Goal: Transaction & Acquisition: Download file/media

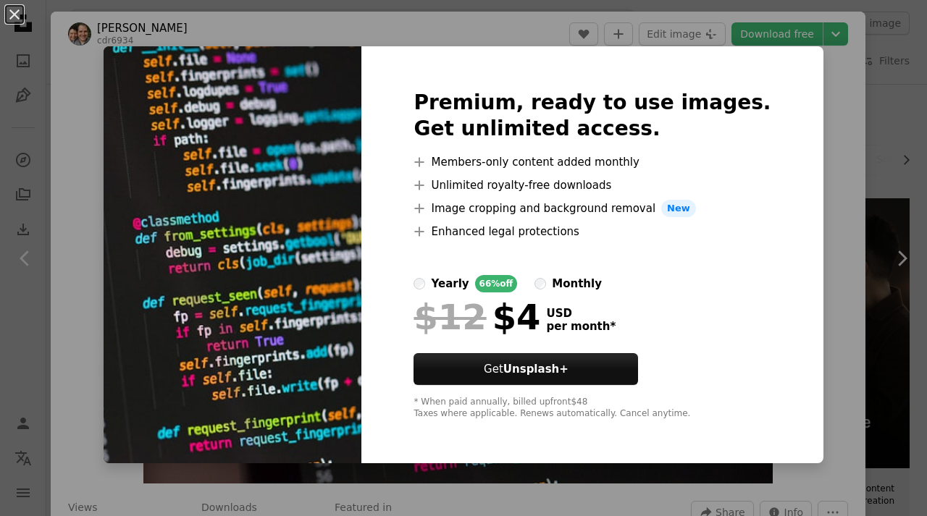
scroll to position [476, 0]
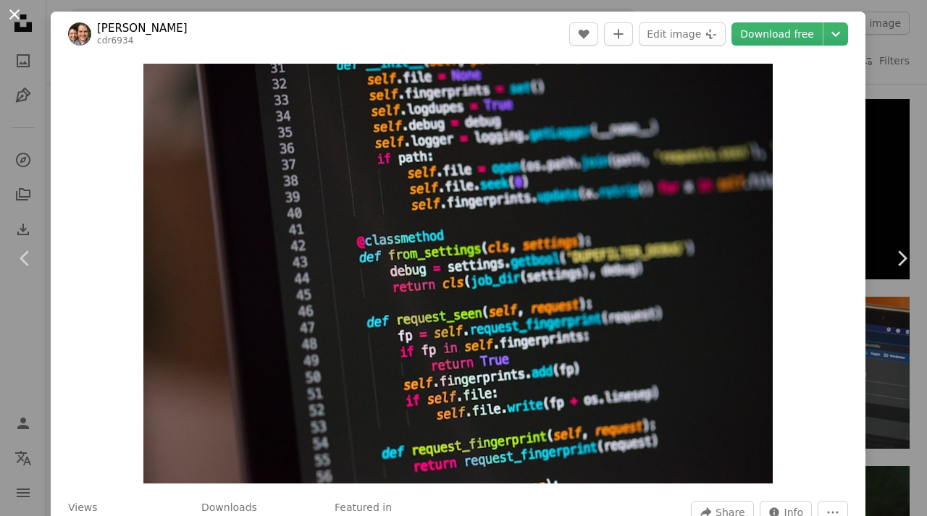
click at [15, 14] on button "An X shape" at bounding box center [14, 14] width 17 height 17
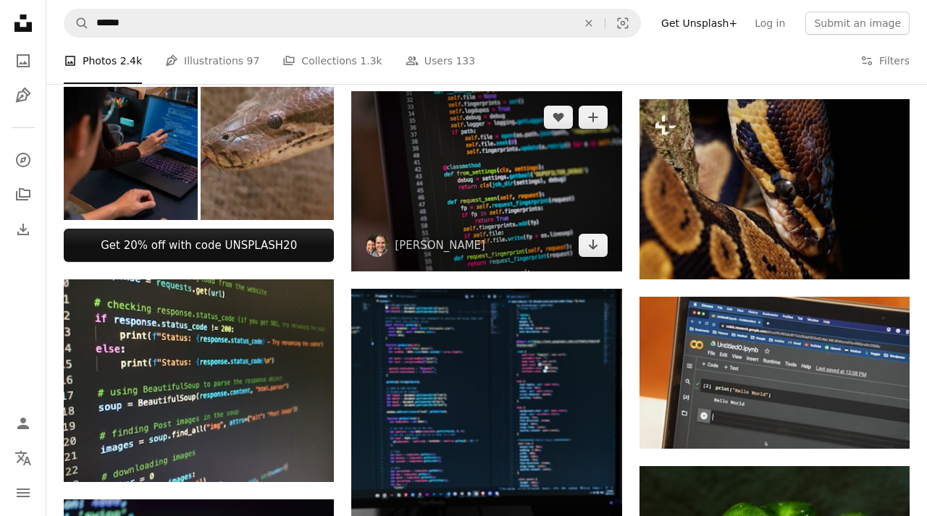
click at [594, 177] on img at bounding box center [486, 181] width 270 height 180
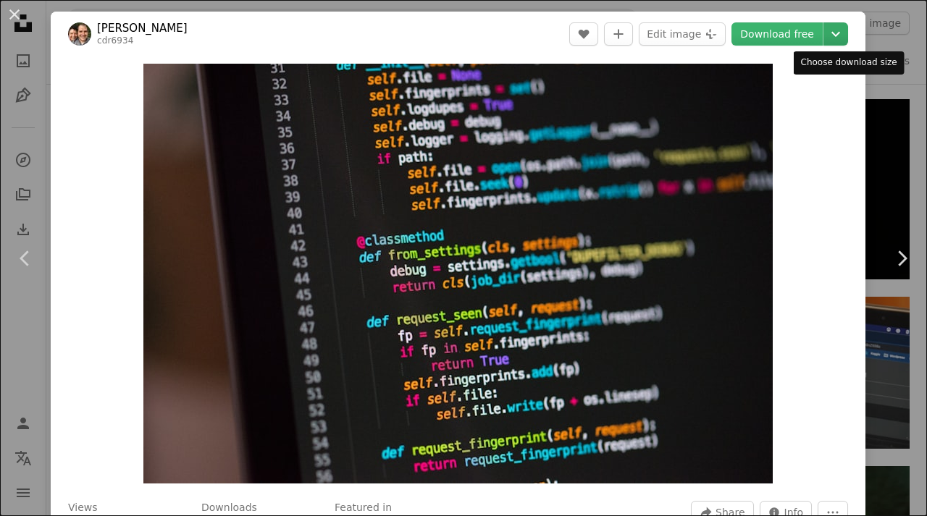
click at [847, 31] on icon "Chevron down" at bounding box center [835, 33] width 23 height 17
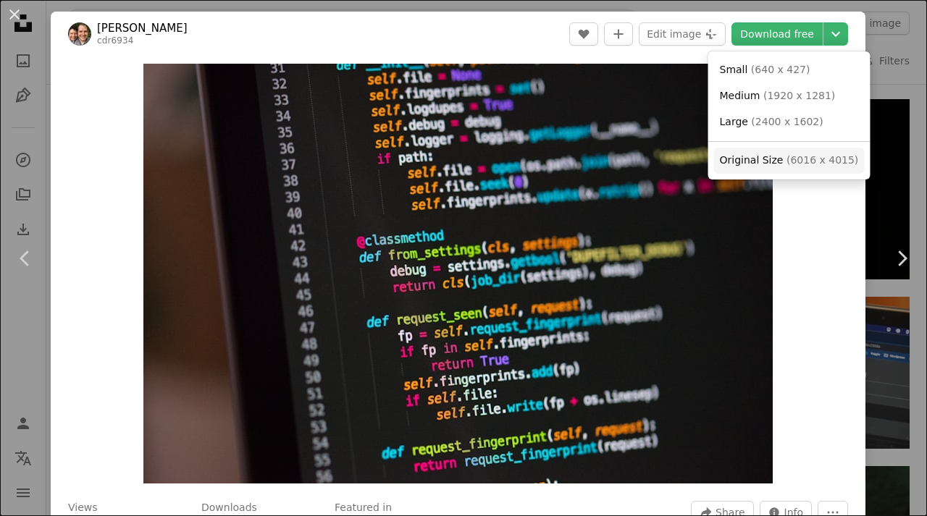
click at [801, 158] on span "( 6016 x 4015 )" at bounding box center [822, 160] width 72 height 12
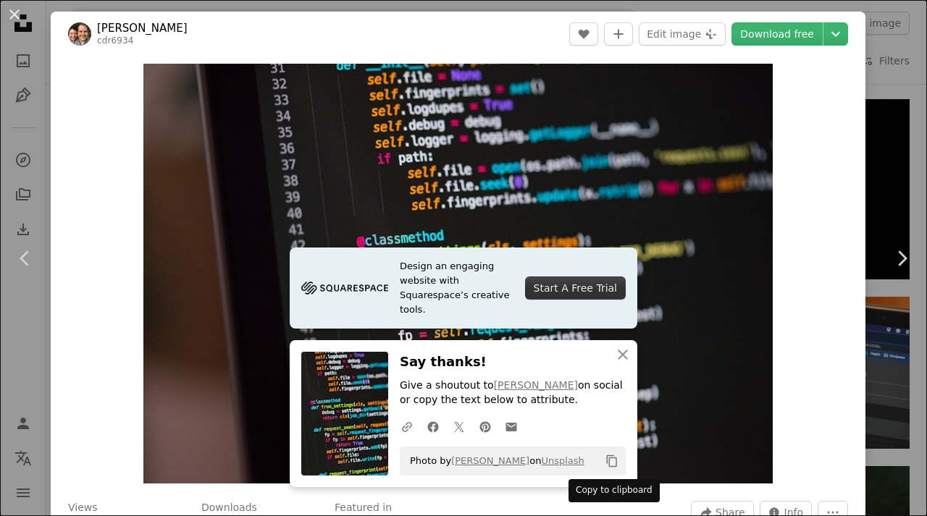
click at [613, 461] on icon "Copy content" at bounding box center [611, 461] width 13 height 13
click at [409, 426] on icon "A URL sharing icon (chains)" at bounding box center [406, 427] width 13 height 13
click at [612, 455] on icon "Copy content" at bounding box center [611, 461] width 13 height 13
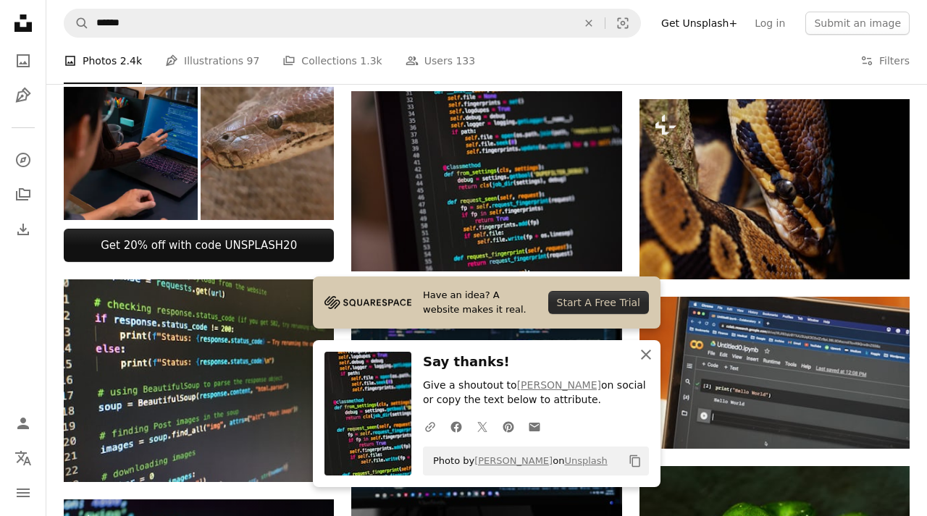
click at [652, 360] on icon "An X shape" at bounding box center [645, 354] width 17 height 17
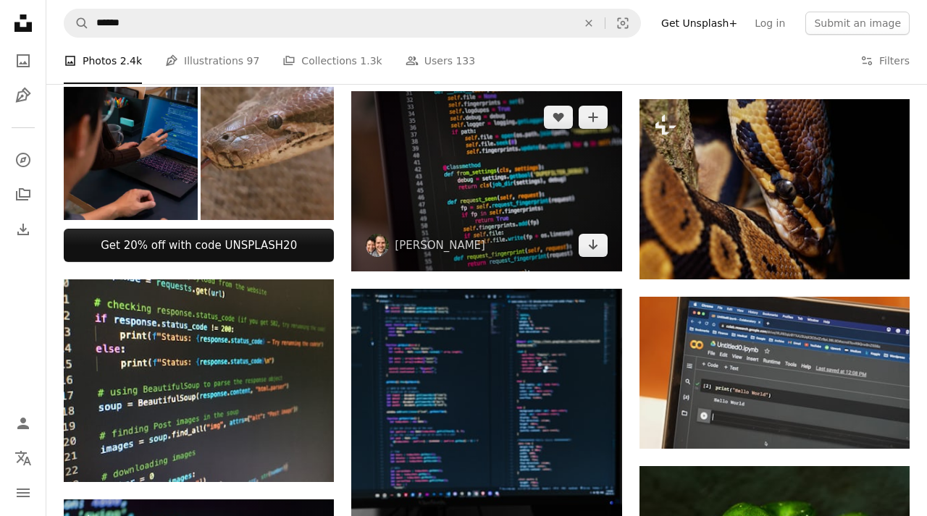
click at [497, 199] on img at bounding box center [486, 181] width 270 height 180
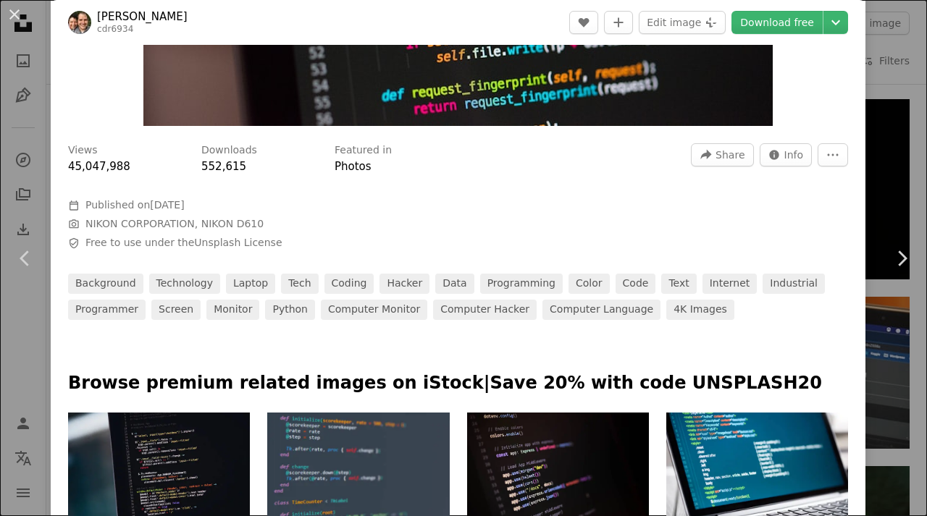
scroll to position [366, 0]
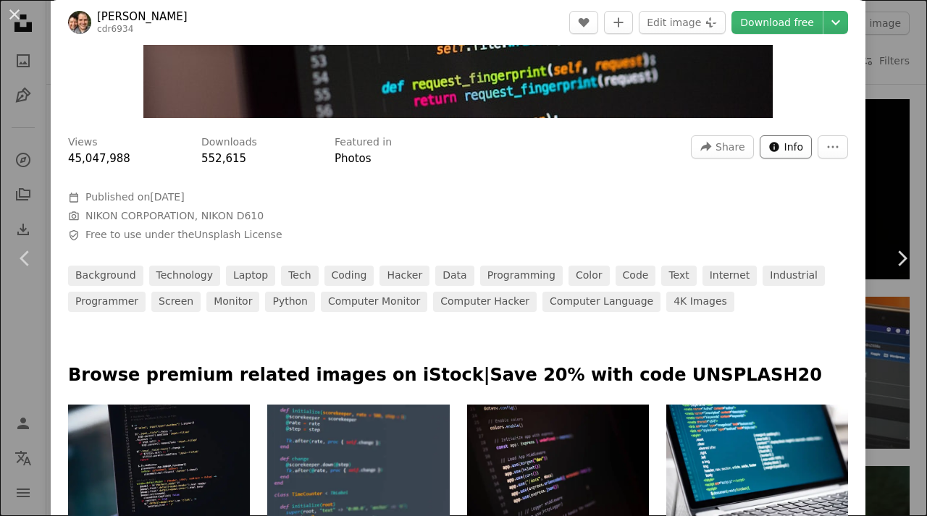
click at [804, 151] on span "Info" at bounding box center [794, 147] width 20 height 22
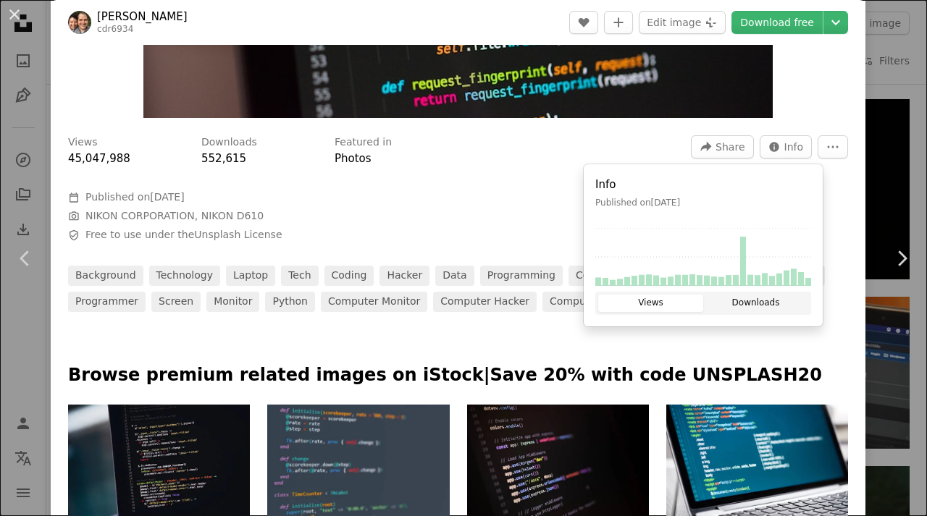
click at [747, 303] on button "Downloads" at bounding box center [755, 303] width 105 height 17
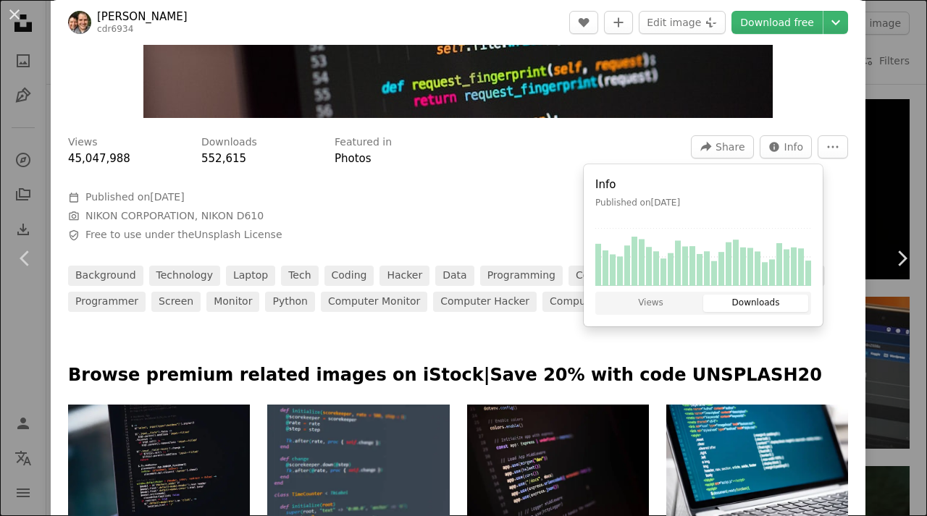
click at [754, 331] on div at bounding box center [458, 338] width 814 height 52
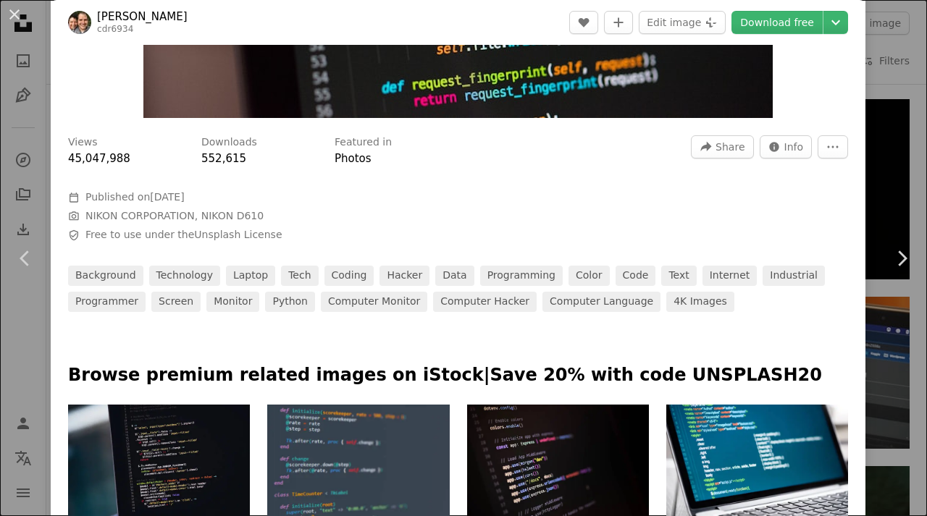
click at [828, 161] on div "Views 45,047,988 Downloads 552,615 Featured in Photos A forward-right arrow Sha…" at bounding box center [458, 151] width 780 height 32
click at [838, 152] on icon "More Actions" at bounding box center [832, 146] width 13 height 13
click at [748, 149] on dialog "An X shape Chevron left Chevron right [PERSON_NAME] cdr6934 A heart A plus sign…" at bounding box center [463, 258] width 927 height 516
click at [744, 149] on span "Share" at bounding box center [729, 147] width 29 height 22
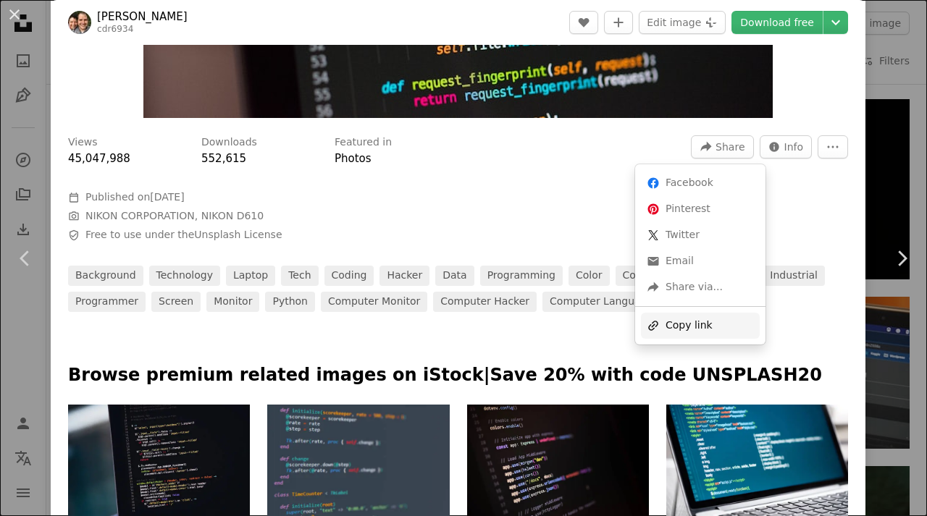
click at [695, 324] on div "A URL sharing icon (chains) Copy link" at bounding box center [700, 326] width 119 height 26
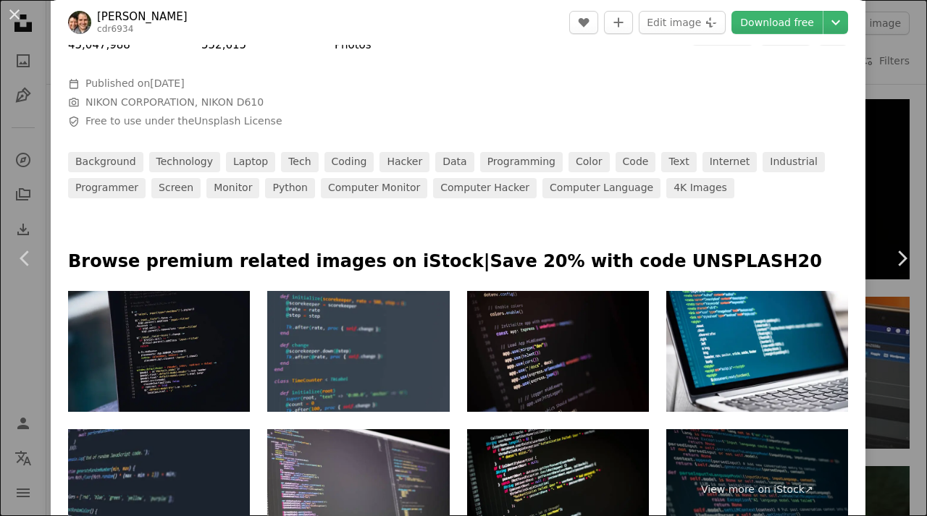
scroll to position [481, 0]
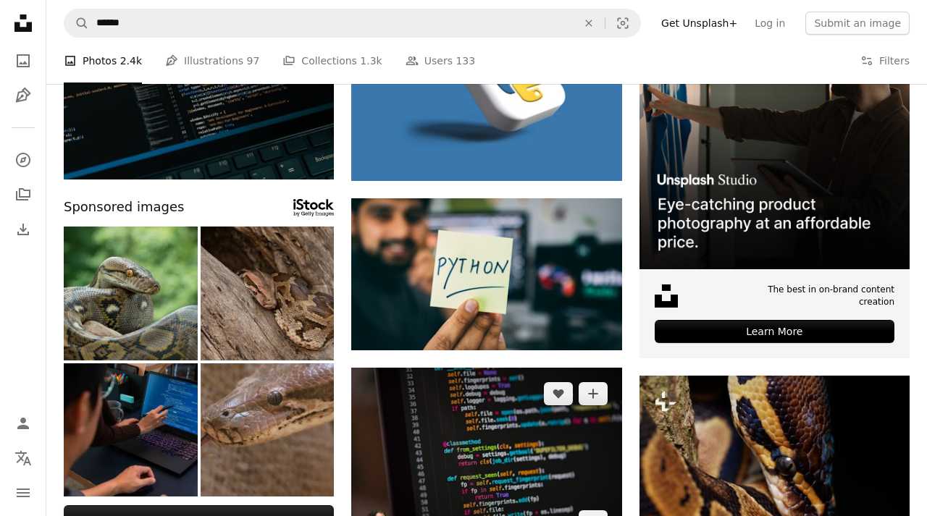
scroll to position [143, 0]
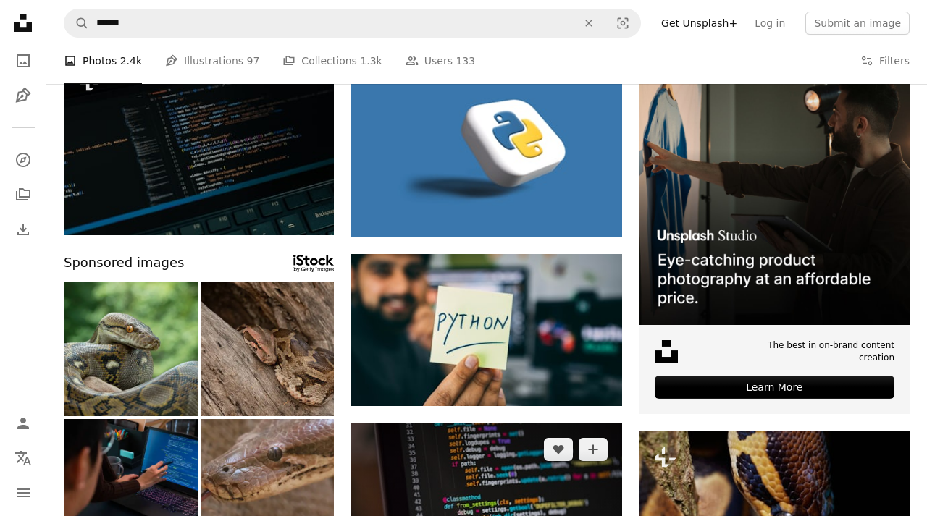
click at [460, 462] on img at bounding box center [486, 514] width 270 height 180
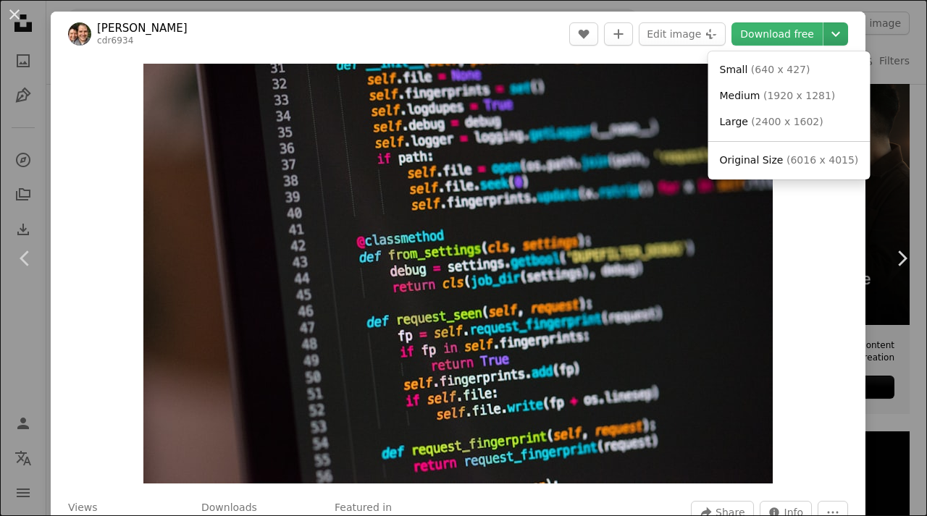
click at [836, 26] on icon "Chevron down" at bounding box center [835, 33] width 23 height 17
click at [806, 201] on dialog "An X shape Chevron left Chevron right [PERSON_NAME] cdr6934 A heart A plus sign…" at bounding box center [463, 258] width 927 height 516
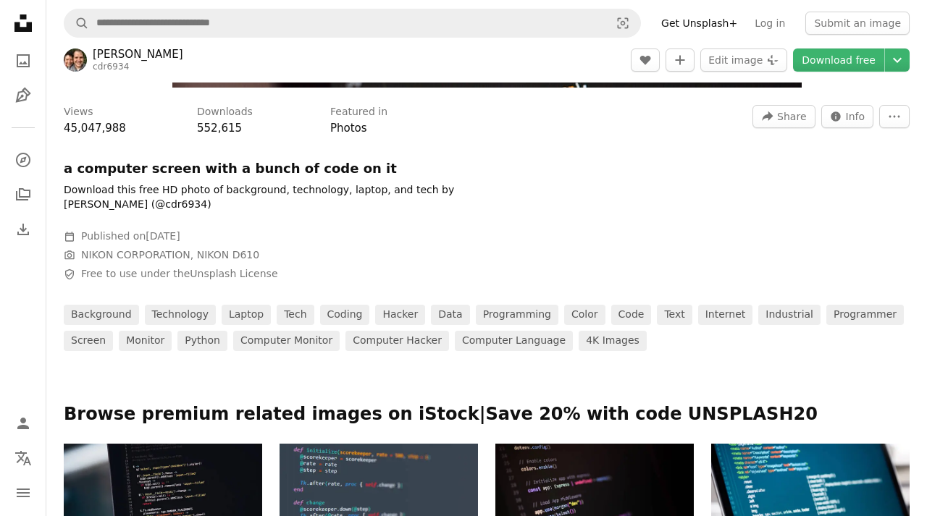
scroll to position [459, 0]
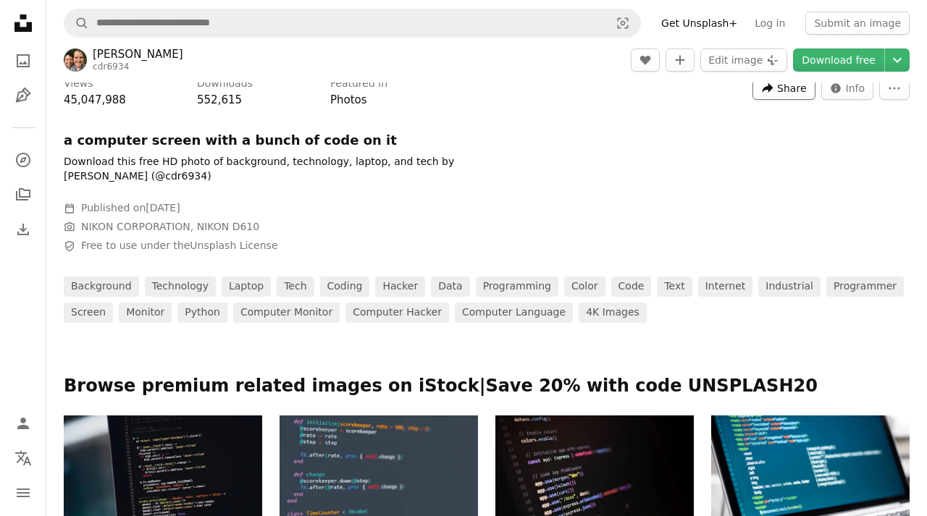
click at [782, 98] on span "Share" at bounding box center [791, 88] width 29 height 22
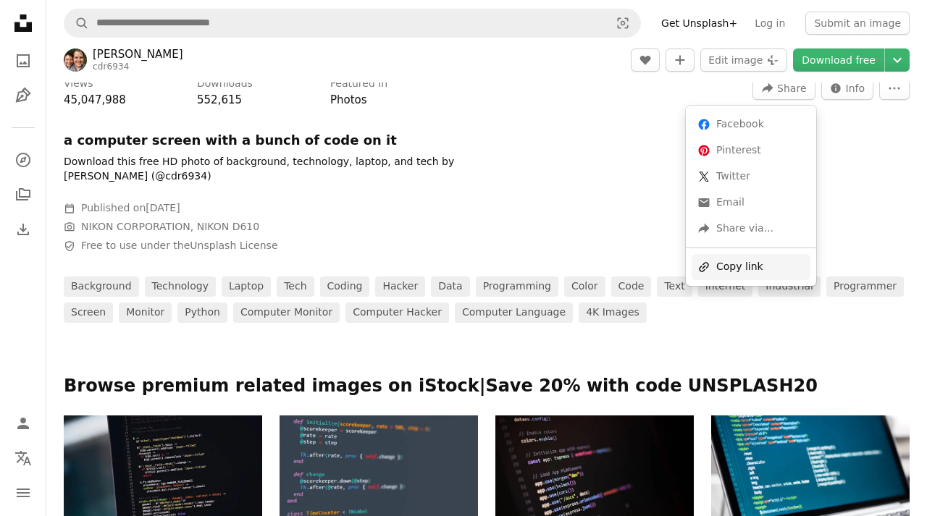
click at [748, 260] on div "A URL sharing icon (chains) Copy link" at bounding box center [750, 267] width 119 height 26
